Goal: Information Seeking & Learning: Find specific fact

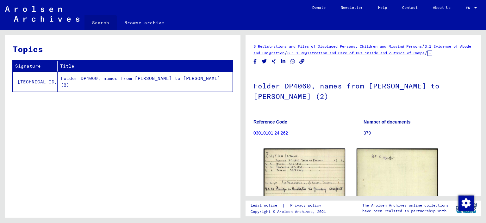
click at [99, 26] on link "Search" at bounding box center [100, 22] width 32 height 15
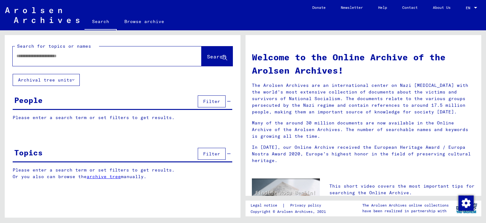
click at [82, 58] on input "text" at bounding box center [99, 56] width 166 height 7
click at [210, 56] on span "Search" at bounding box center [216, 56] width 19 height 6
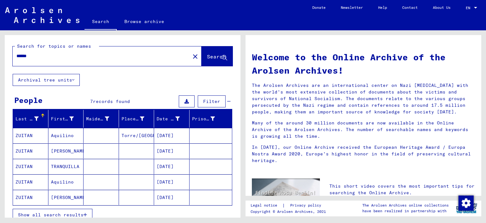
scroll to position [53, 0]
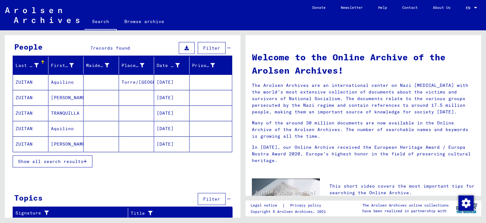
click at [83, 162] on span "Show all search results" at bounding box center [50, 162] width 65 height 6
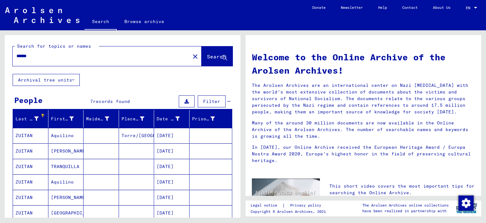
scroll to position [0, 0]
click at [23, 56] on input "******" at bounding box center [99, 56] width 166 height 7
click at [219, 60] on span "Search" at bounding box center [217, 57] width 20 height 7
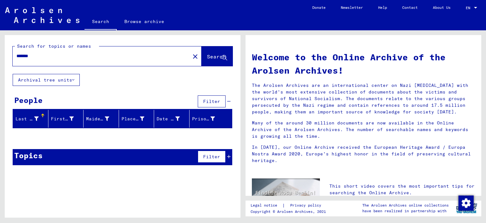
click at [46, 55] on input "*******" at bounding box center [99, 56] width 166 height 7
type input "*****"
click at [203, 64] on button "Search" at bounding box center [217, 57] width 31 height 20
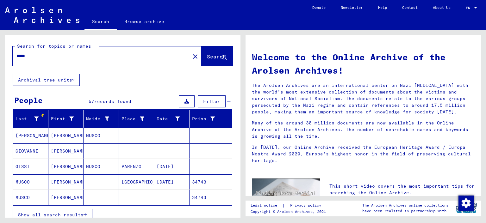
scroll to position [17, 0]
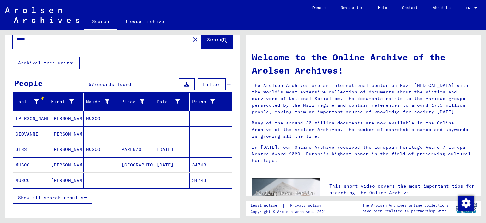
click at [54, 196] on span "Show all search results" at bounding box center [50, 198] width 65 height 6
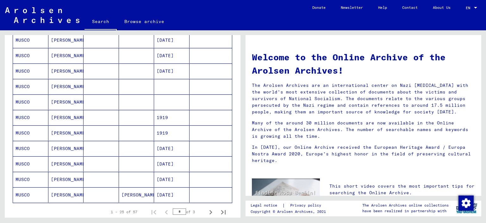
scroll to position [325, 0]
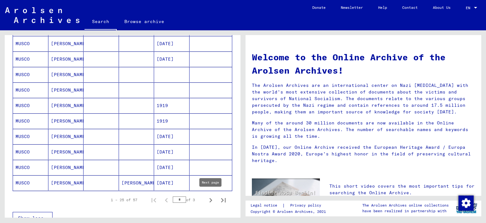
click at [209, 199] on icon "Next page" at bounding box center [210, 200] width 9 height 9
type input "*"
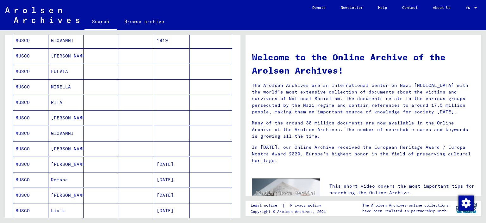
scroll to position [160, 0]
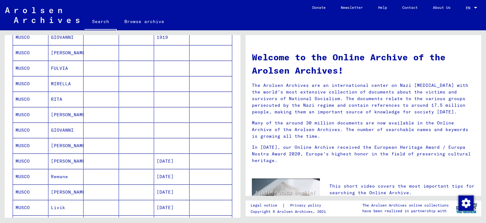
click at [50, 161] on mat-cell "[PERSON_NAME]" at bounding box center [65, 161] width 35 height 15
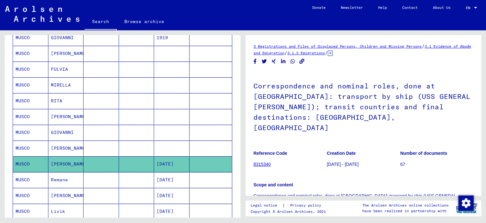
drag, startPoint x: 483, startPoint y: 82, endPoint x: 483, endPoint y: 86, distance: 4.8
click at [483, 86] on div "3 Registrations and Files of Displaced Persons, Children and Missing Persons / …" at bounding box center [364, 124] width 243 height 188
click at [265, 162] on link "8315340" at bounding box center [261, 164] width 17 height 5
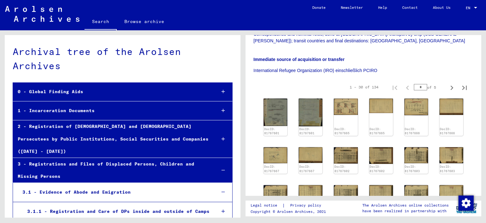
scroll to position [164, 0]
